Goal: Task Accomplishment & Management: Complete application form

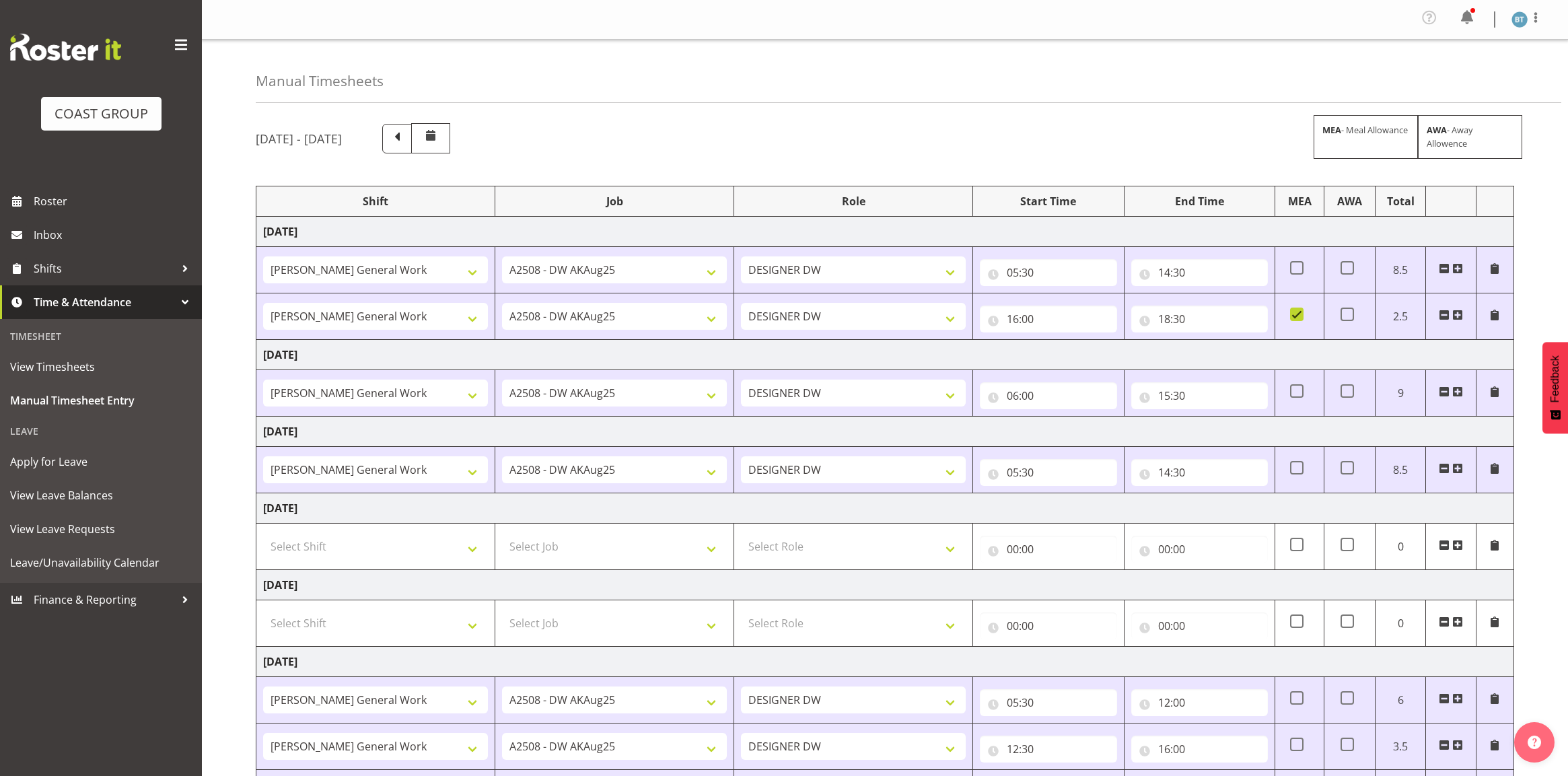
select select "9464"
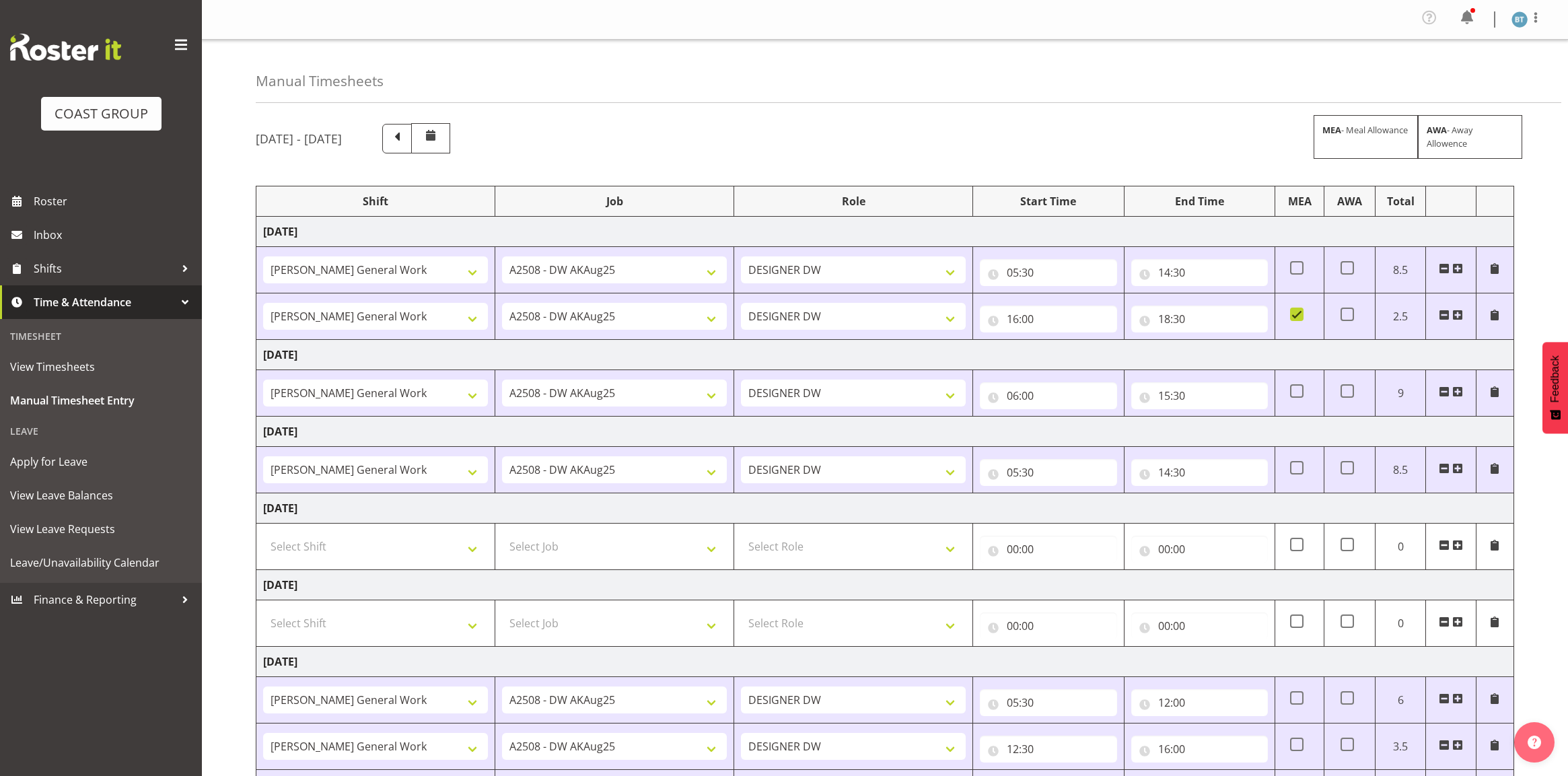
select select "9464"
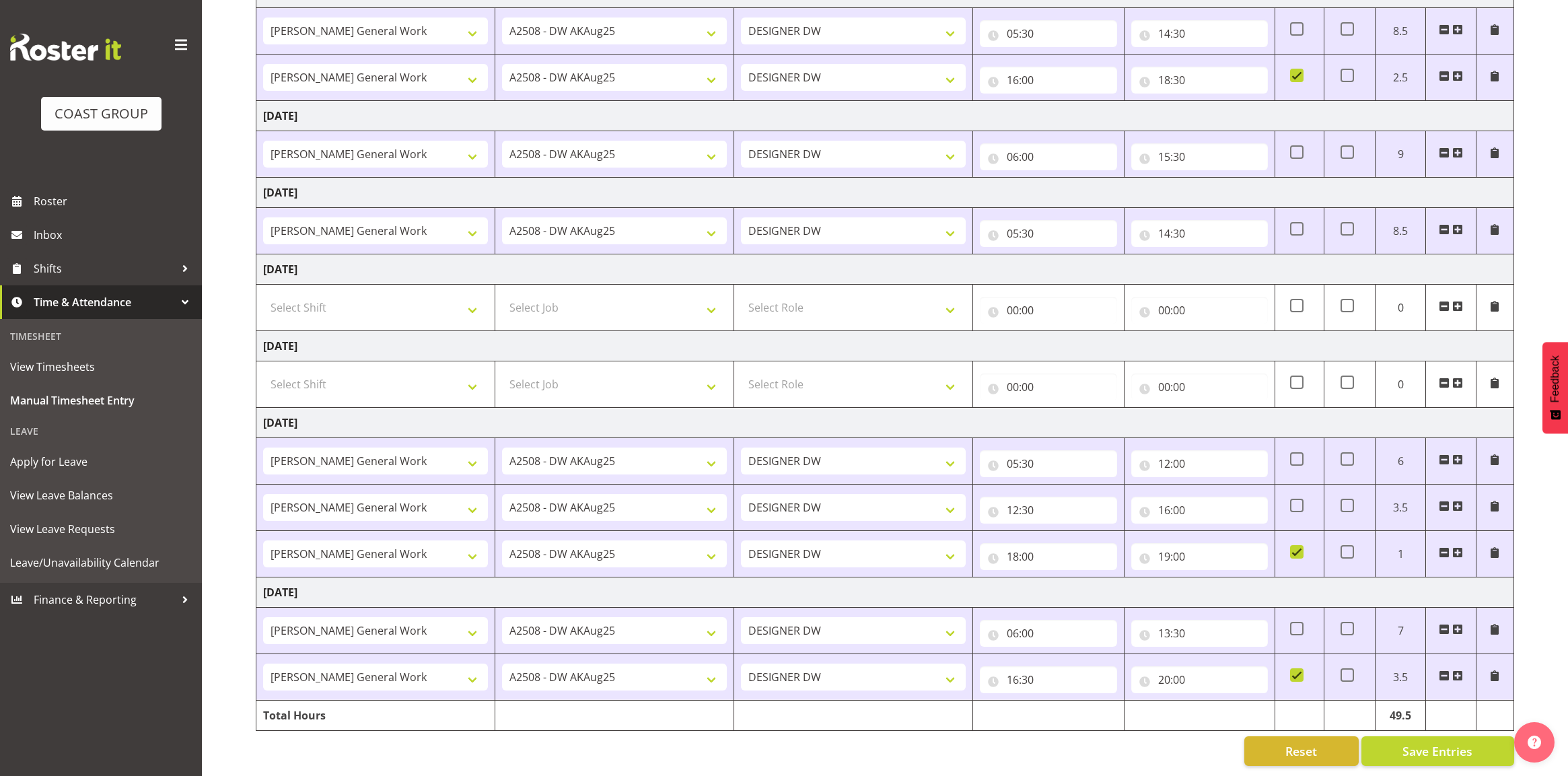
scroll to position [255, 0]
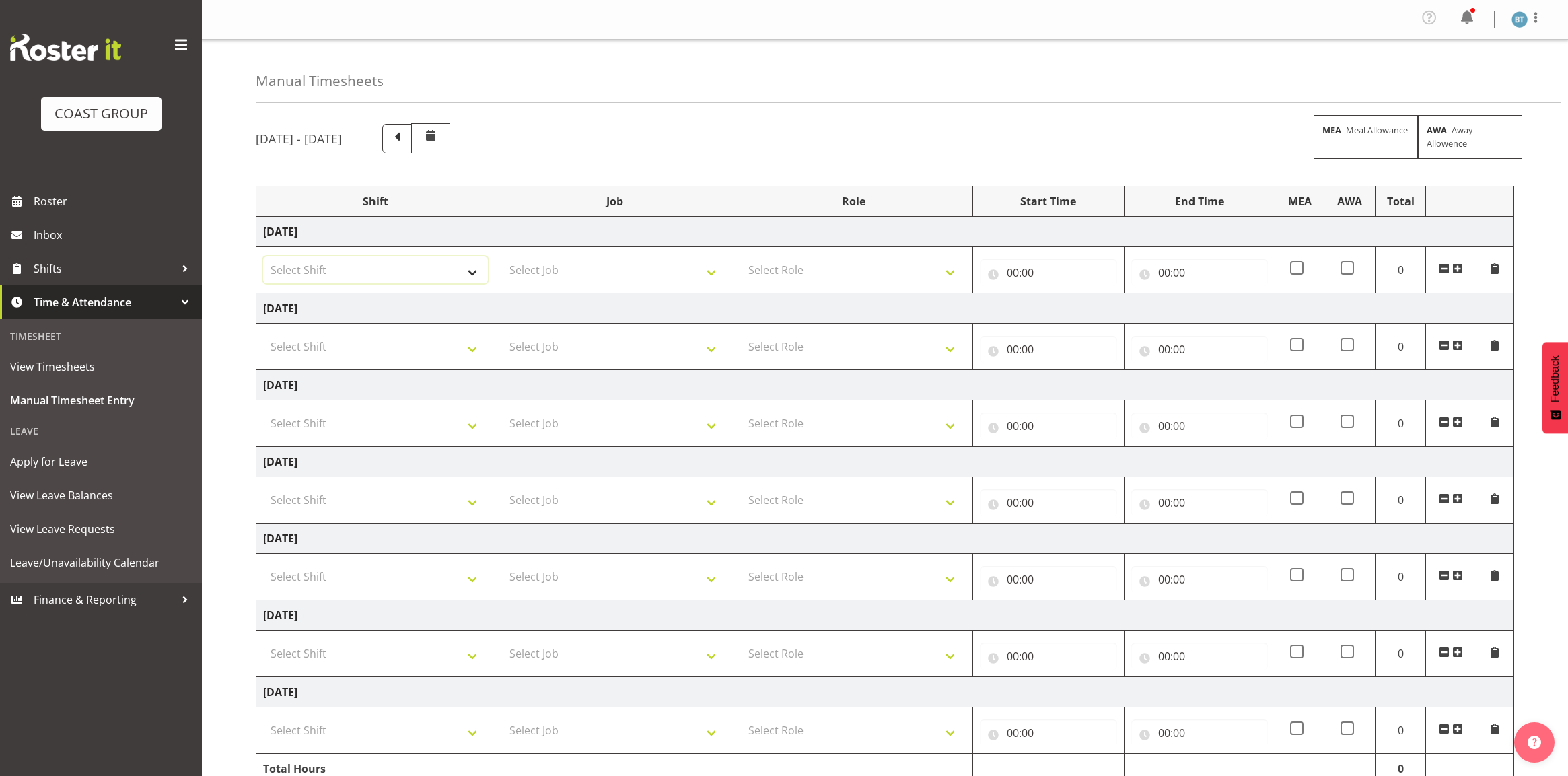
click at [453, 268] on select "Select Shift DW AKL General Work" at bounding box center [375, 270] width 225 height 27
select select "6878"
click at [263, 258] on select "Select Shift DW AKL General Work" at bounding box center [375, 270] width 225 height 27
click at [574, 274] on select "Select Job 1 Carlton Events 1 Carlton Hamilton 1 Carlton Wellington 1 EHS WAREH…" at bounding box center [614, 270] width 225 height 27
select select "9464"
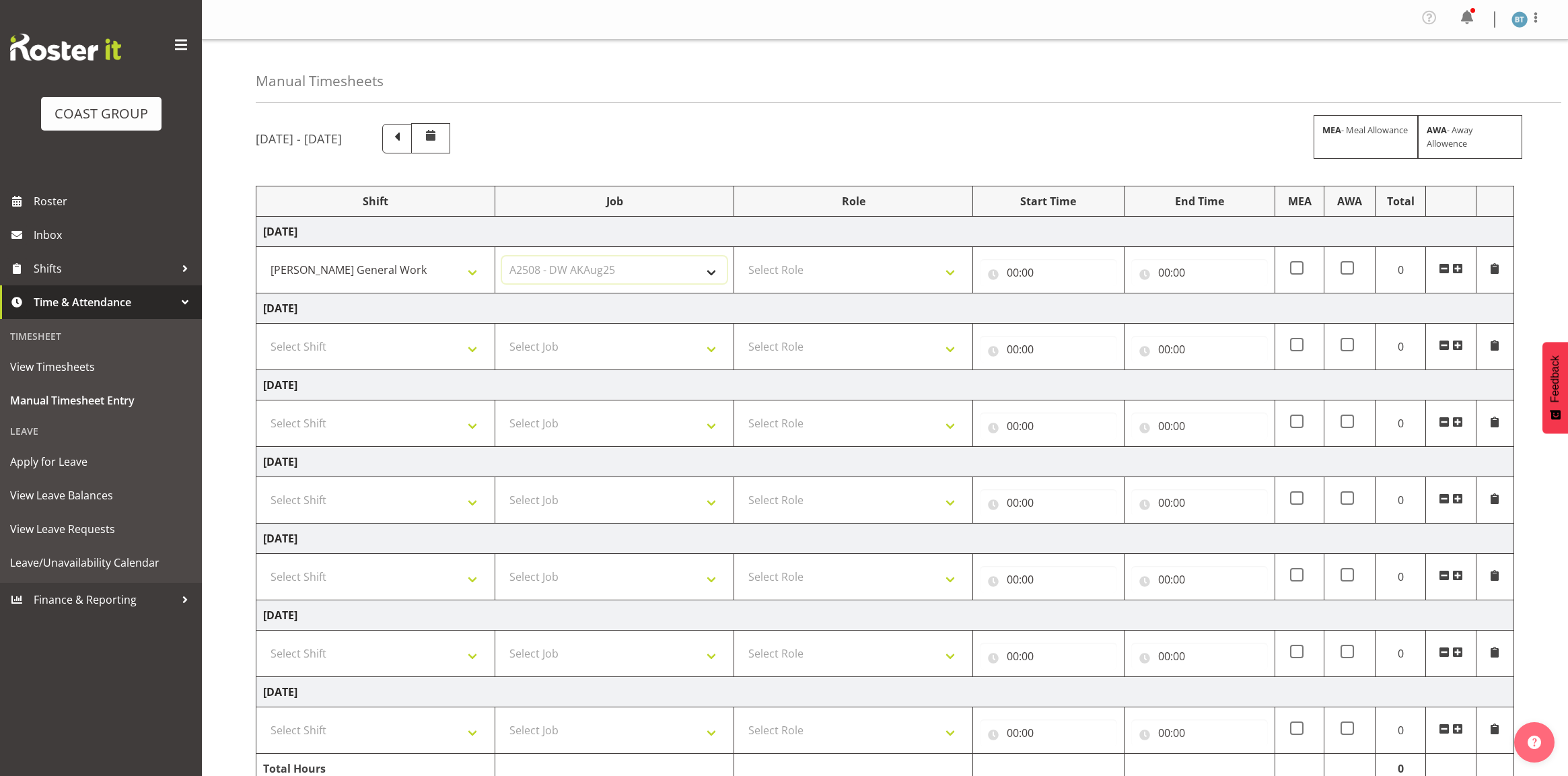
click at [502, 258] on select "Select Job 1 Carlton Events 1 Carlton Hamilton 1 Carlton Wellington 1 EHS WAREH…" at bounding box center [614, 270] width 225 height 27
click at [870, 262] on select "Select Role DESIGNER DW" at bounding box center [853, 270] width 225 height 27
select select "221"
click at [741, 258] on select "Select Role DESIGNER DW" at bounding box center [853, 270] width 225 height 27
click at [1016, 277] on input "00:00" at bounding box center [1048, 272] width 137 height 27
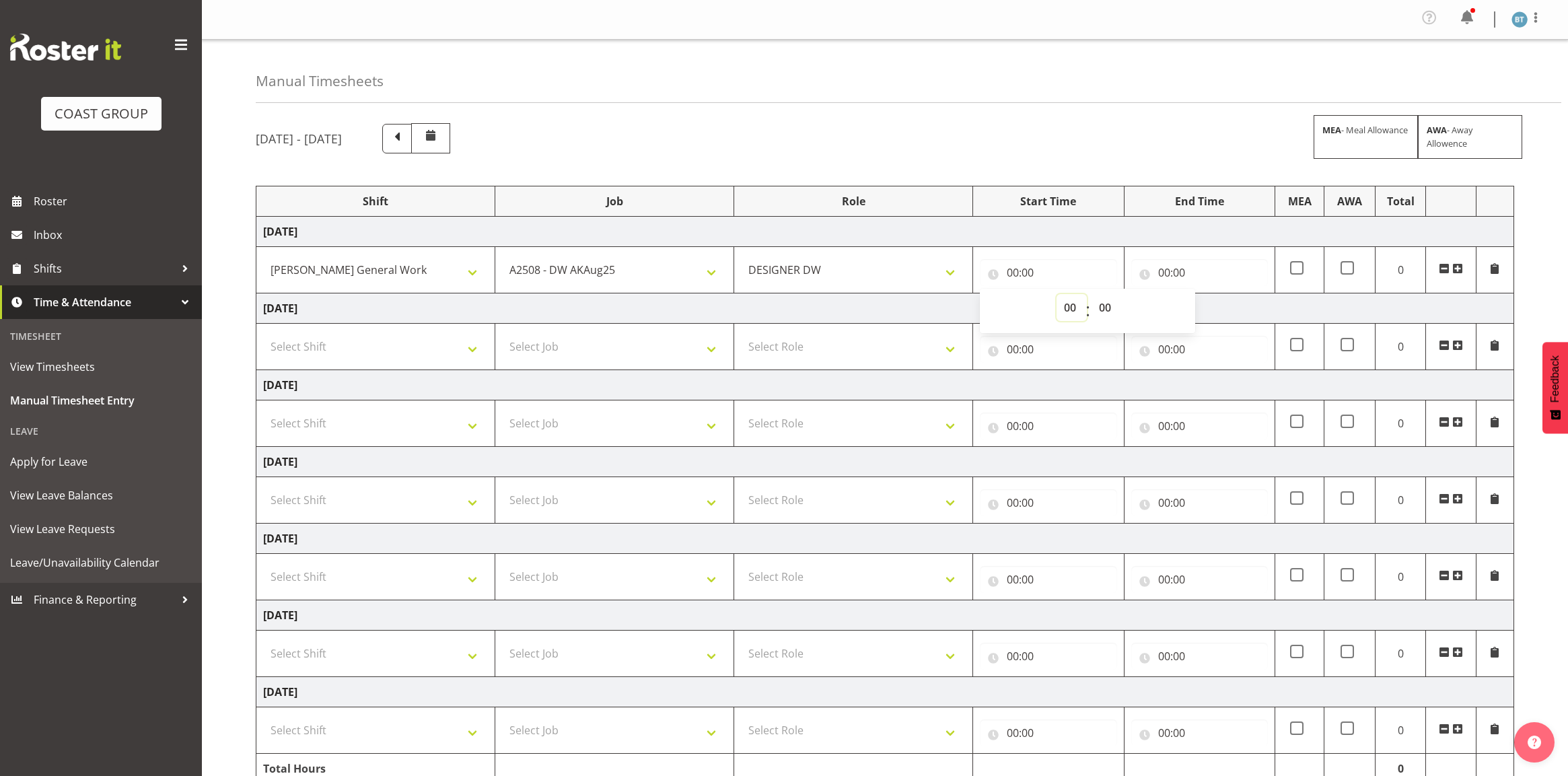
click at [1071, 311] on select "00 01 02 03 04 05 06 07 08 09 10 11 12 13 14 15 16 17 18 19 20 21 22 23" at bounding box center [1071, 308] width 31 height 27
select select "7"
click at [1056, 296] on select "00 01 02 03 04 05 06 07 08 09 10 11 12 13 14 15 16 17 18 19 20 21 22 23" at bounding box center [1071, 308] width 31 height 27
type input "07:00"
click at [1166, 230] on td "Wednesday 27th August 2025" at bounding box center [885, 232] width 1258 height 31
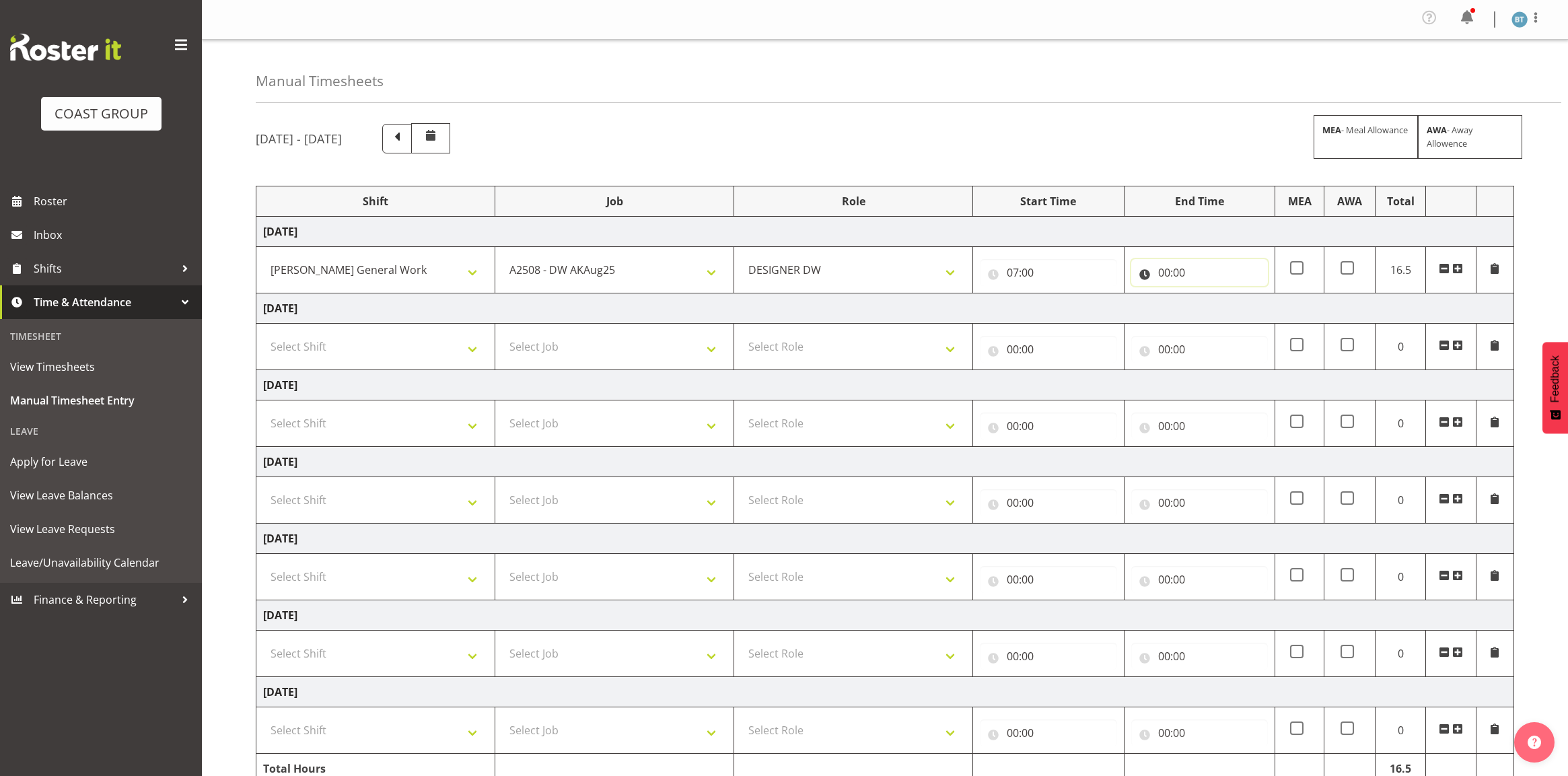
click at [1164, 273] on input "00:00" at bounding box center [1199, 272] width 137 height 27
click at [1219, 314] on select "00 01 02 03 04 05 06 07 08 09 10 11 12 13 14 15 16 17 18 19 20 21 22 23" at bounding box center [1223, 308] width 31 height 27
select select "19"
click at [1208, 296] on select "00 01 02 03 04 05 06 07 08 09 10 11 12 13 14 15 16 17 18 19 20 21 22 23" at bounding box center [1223, 308] width 31 height 27
type input "19:00"
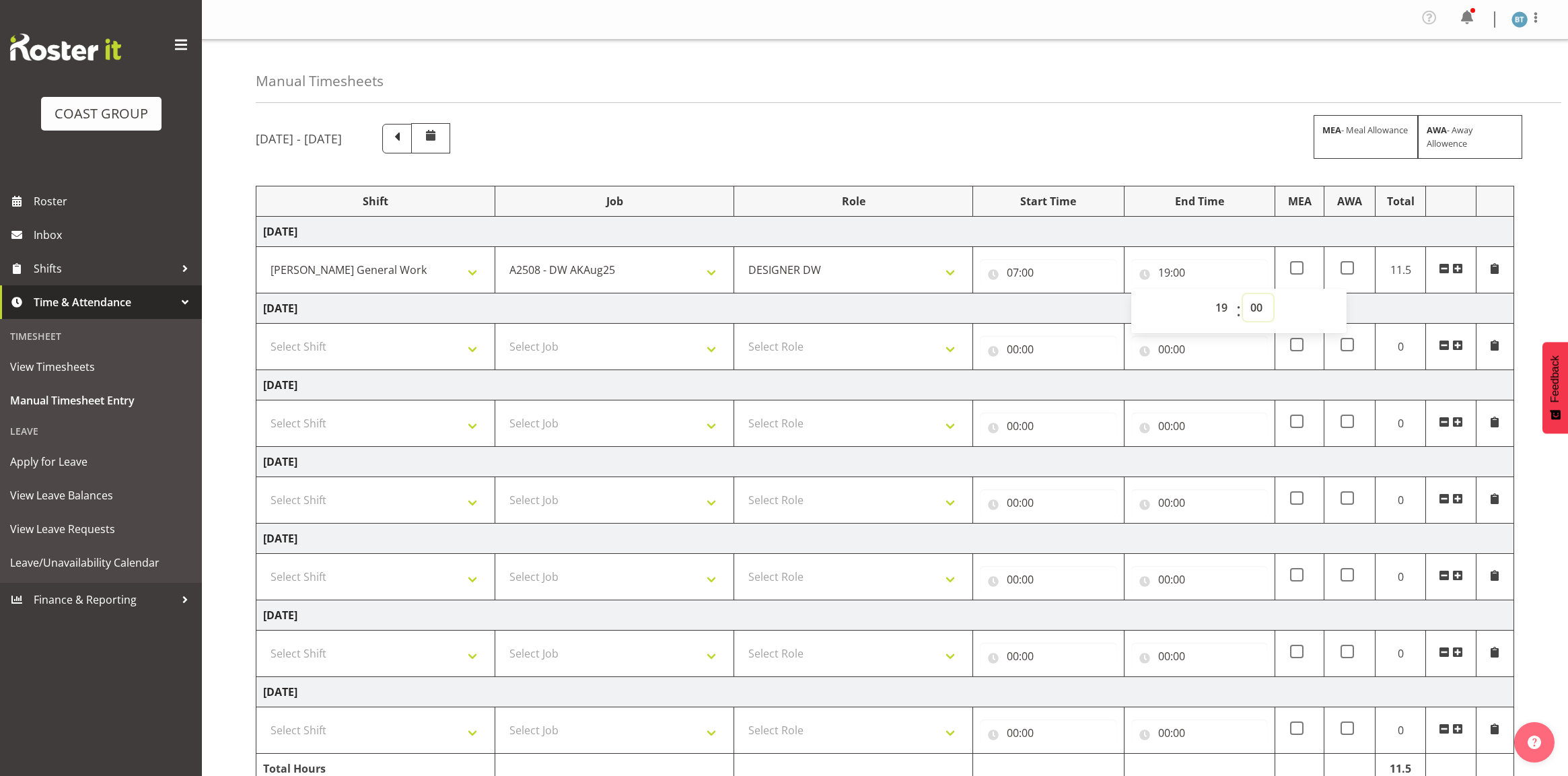
click at [1262, 313] on select "00 01 02 03 04 05 06 07 08 09 10 11 12 13 14 15 16 17 18 19 20 21 22 23 24 25 2…" at bounding box center [1258, 308] width 31 height 27
select select "18"
click at [1243, 296] on select "00 01 02 03 04 05 06 07 08 09 10 11 12 13 14 15 16 17 18 19 20 21 22 23 24 25 2…" at bounding box center [1258, 308] width 31 height 27
type input "19:18"
click at [1266, 308] on select "00 01 02 03 04 05 06 07 08 09 10 11 12 13 14 15 16 17 18 19 20 21 22 23 24 25 2…" at bounding box center [1258, 308] width 31 height 27
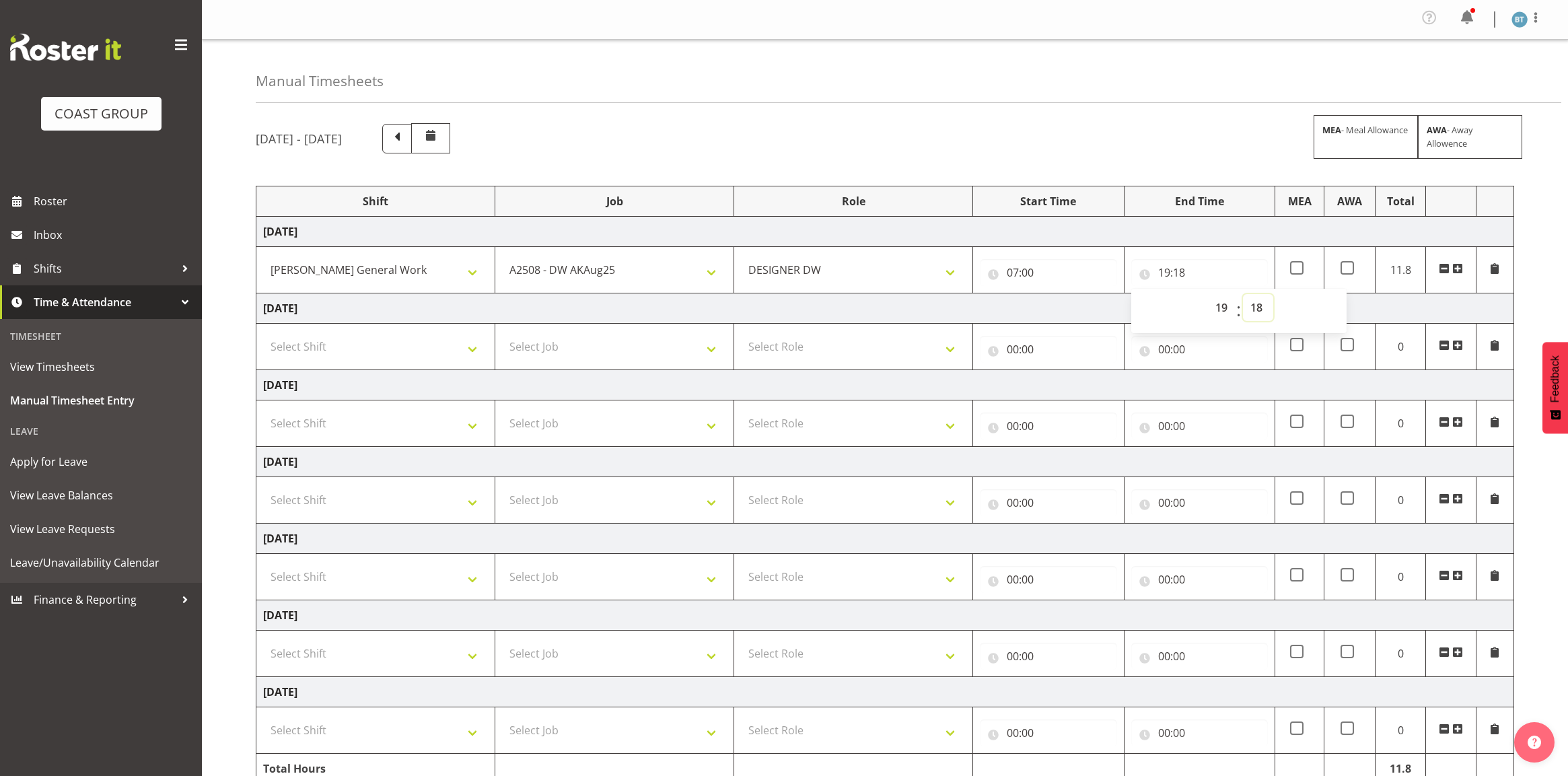
select select "0"
click at [1243, 296] on select "00 01 02 03 04 05 06 07 08 09 10 11 12 13 14 15 16 17 18 19 20 21 22 23 24 25 2…" at bounding box center [1258, 308] width 31 height 27
type input "19:00"
click at [1217, 311] on select "00 01 02 03 04 05 06 07 08 09 10 11 12 13 14 15 16 17 18 19 20 21 22 23" at bounding box center [1223, 308] width 31 height 27
click at [1208, 296] on select "00 01 02 03 04 05 06 07 08 09 10 11 12 13 14 15 16 17 18 19 20 21 22 23" at bounding box center [1223, 308] width 31 height 27
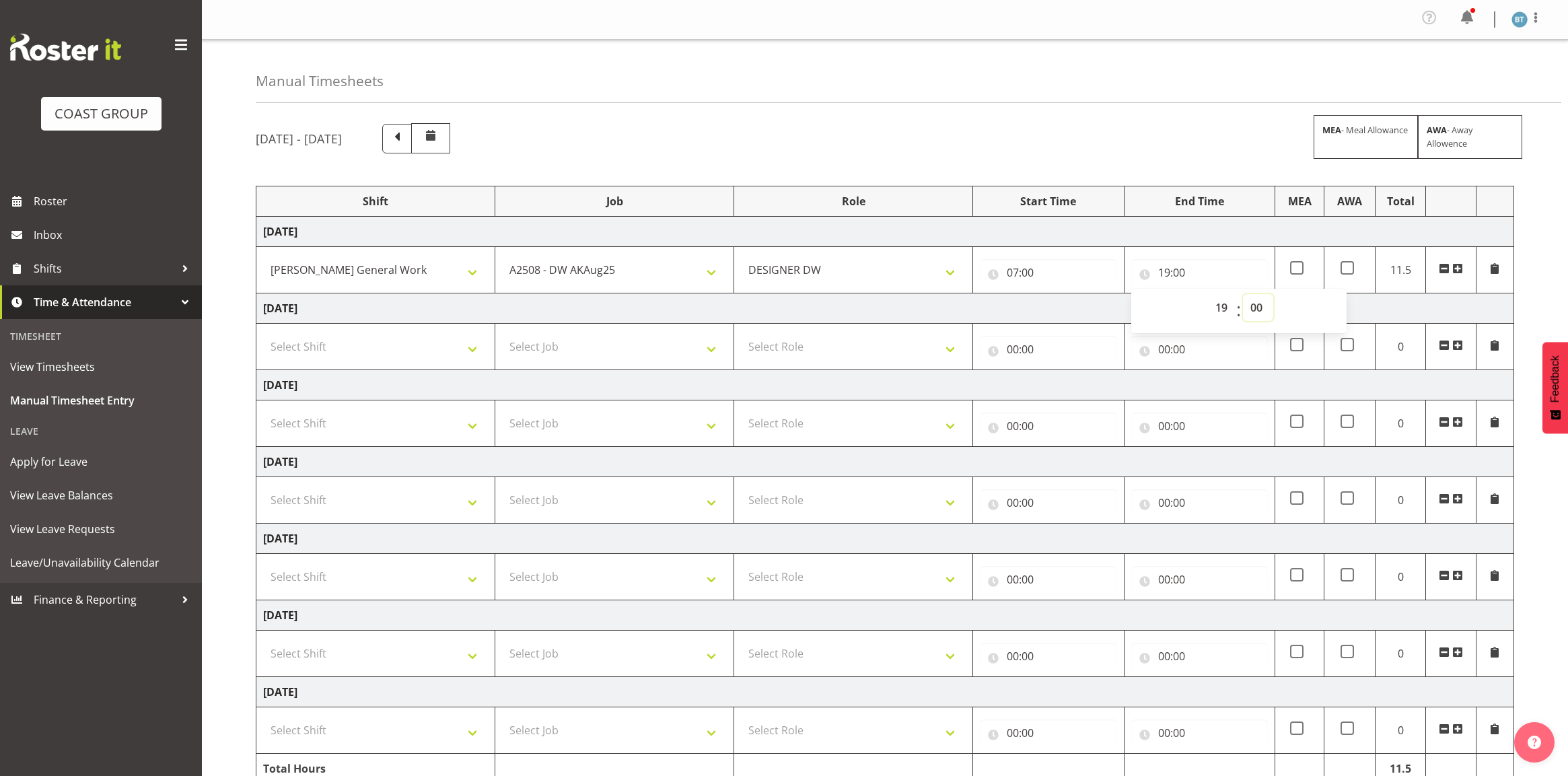
click at [1259, 308] on select "00 01 02 03 04 05 06 07 08 09 10 11 12 13 14 15 16 17 18 19 20 21 22 23 24 25 2…" at bounding box center [1258, 308] width 31 height 27
select select "30"
click at [1243, 296] on select "00 01 02 03 04 05 06 07 08 09 10 11 12 13 14 15 16 17 18 19 20 21 22 23 24 25 2…" at bounding box center [1258, 308] width 31 height 27
type input "19:30"
click at [1092, 308] on td "Thursday 28th August 2025" at bounding box center [885, 308] width 1258 height 31
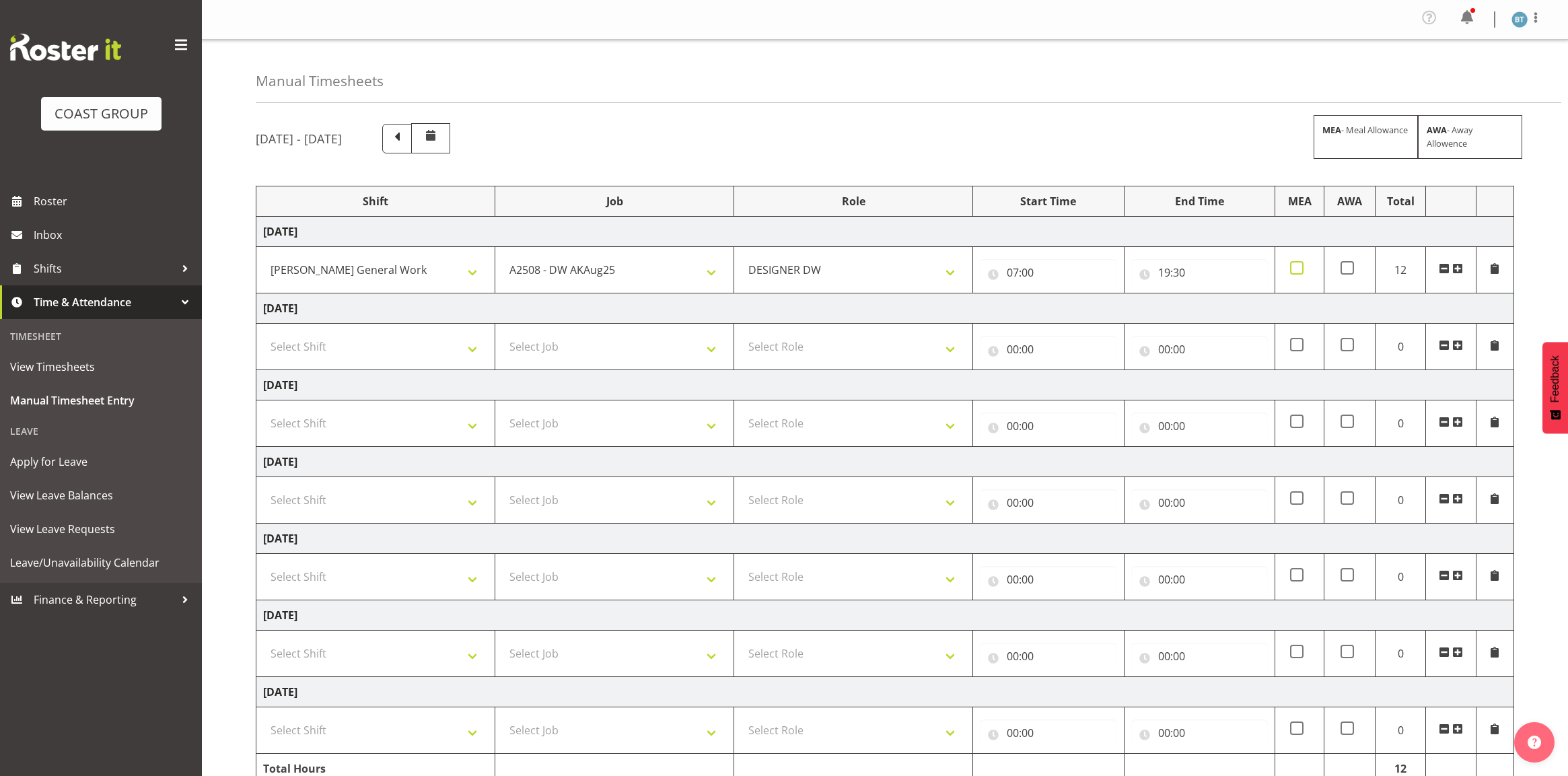
click at [1300, 274] on span at bounding box center [1297, 268] width 14 height 14
click at [1299, 272] on input "checkbox" at bounding box center [1294, 268] width 9 height 9
checkbox input "true"
click at [1212, 313] on td "Thursday 28th August 2025" at bounding box center [885, 308] width 1258 height 31
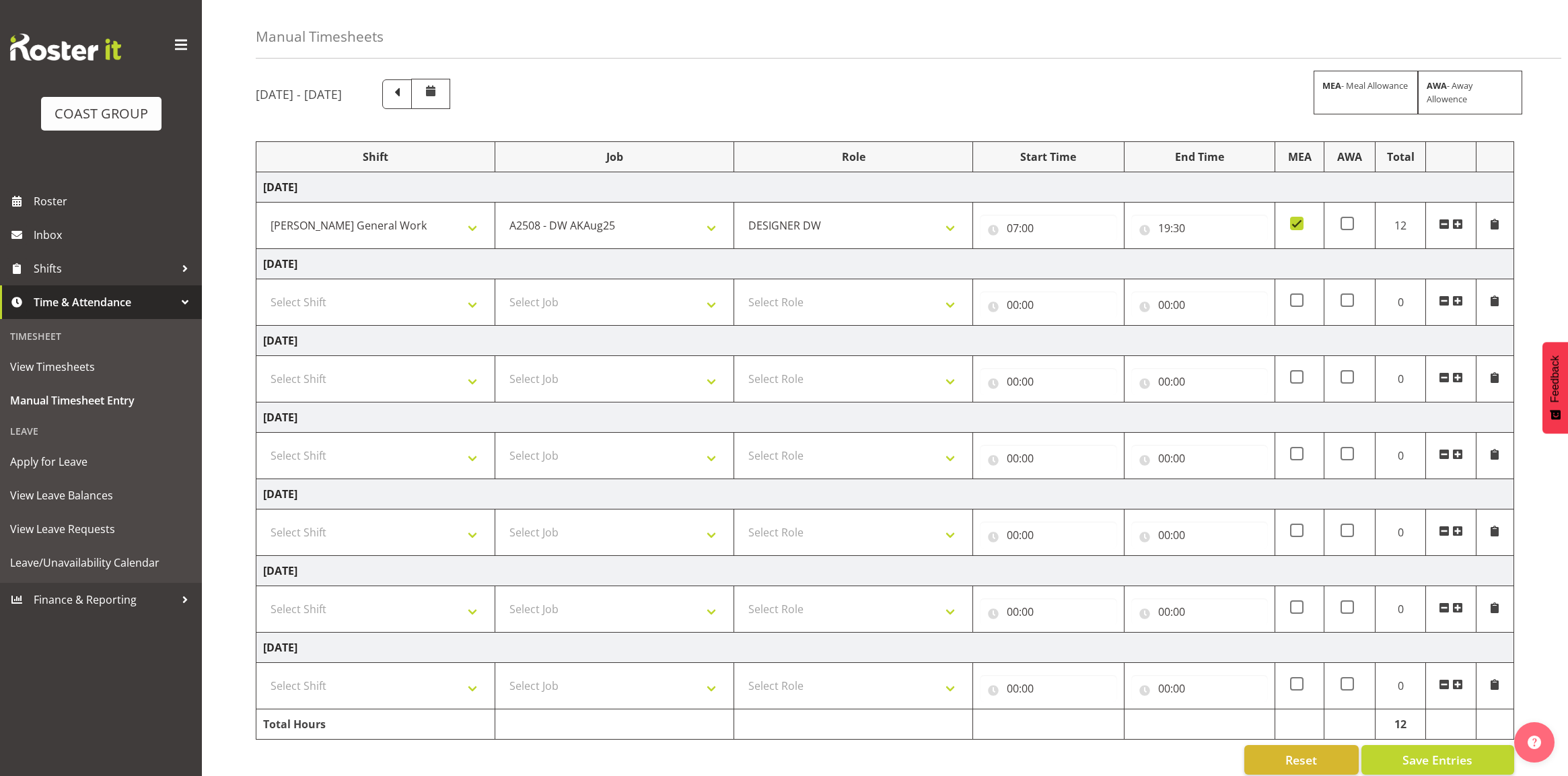
scroll to position [69, 0]
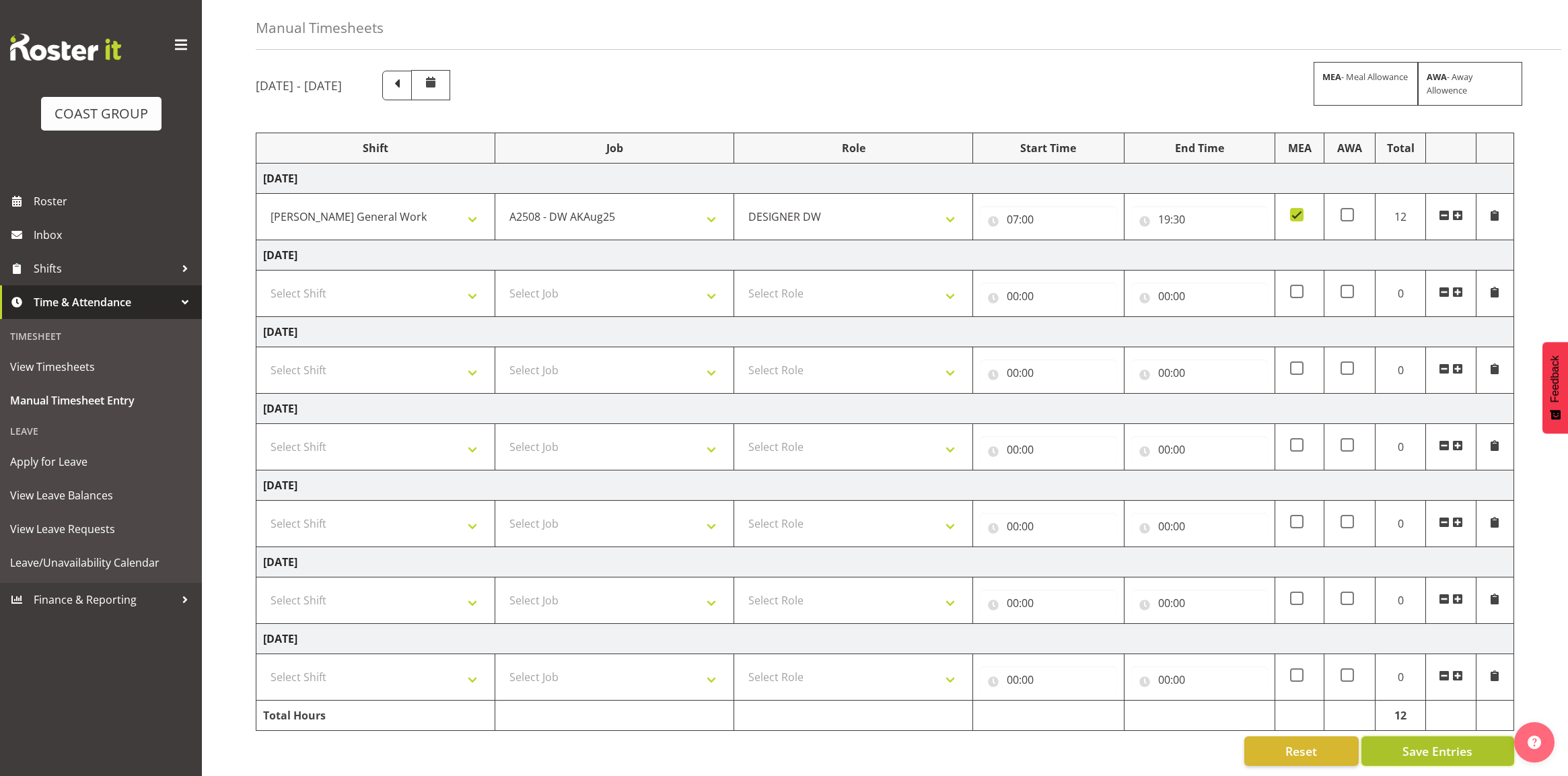
click at [1447, 745] on span "Save Entries" at bounding box center [1437, 751] width 70 height 18
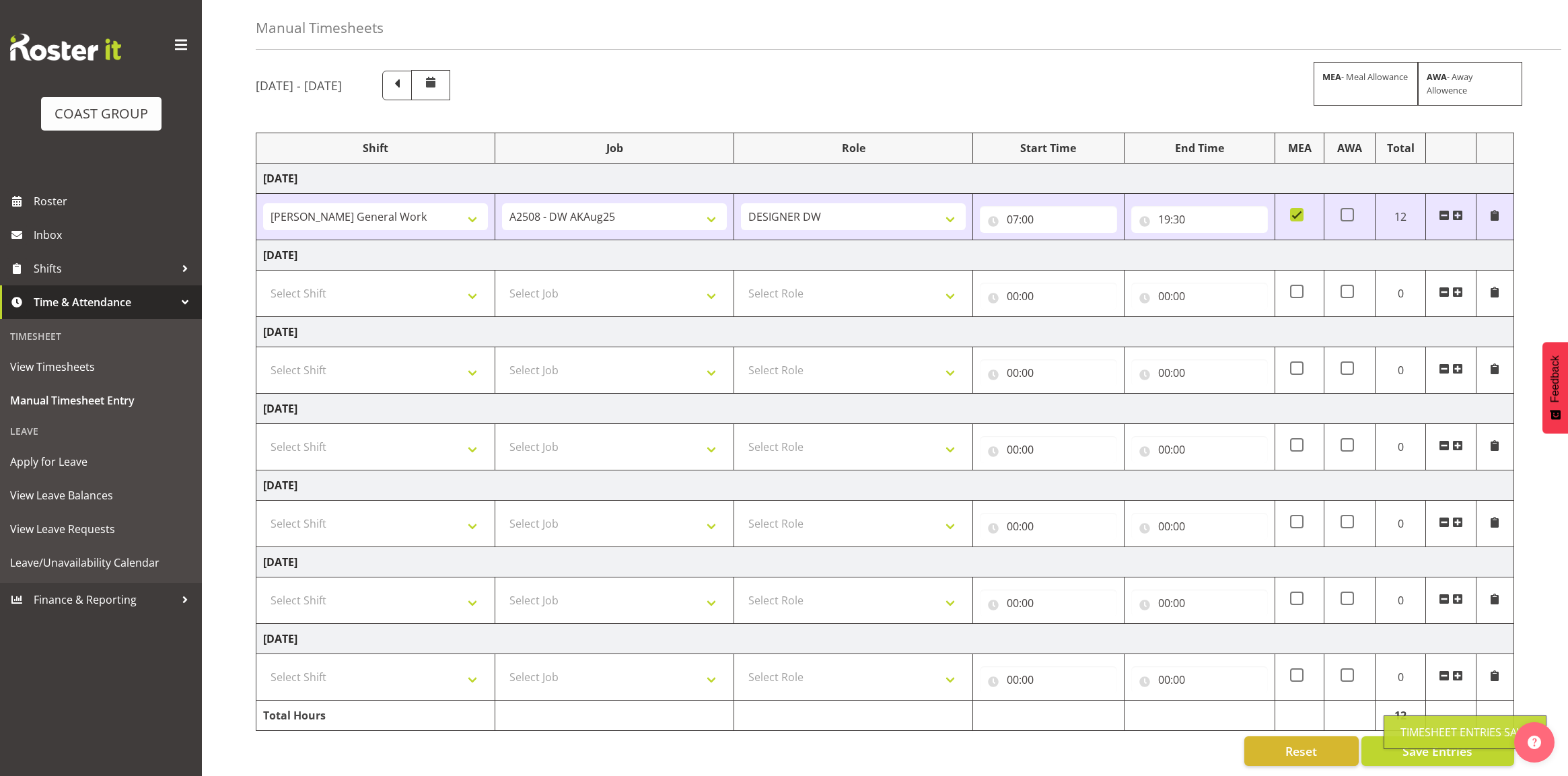
click at [754, 323] on td "Friday 29th August 2025" at bounding box center [885, 332] width 1258 height 31
